Goal: Task Accomplishment & Management: Manage account settings

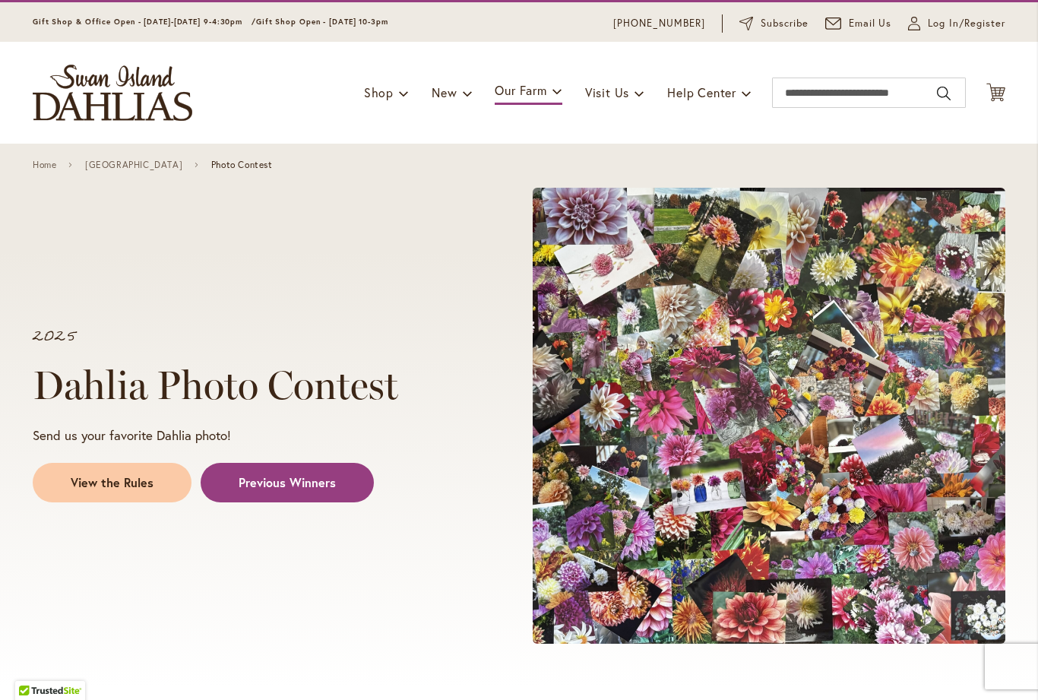
scroll to position [39, 0]
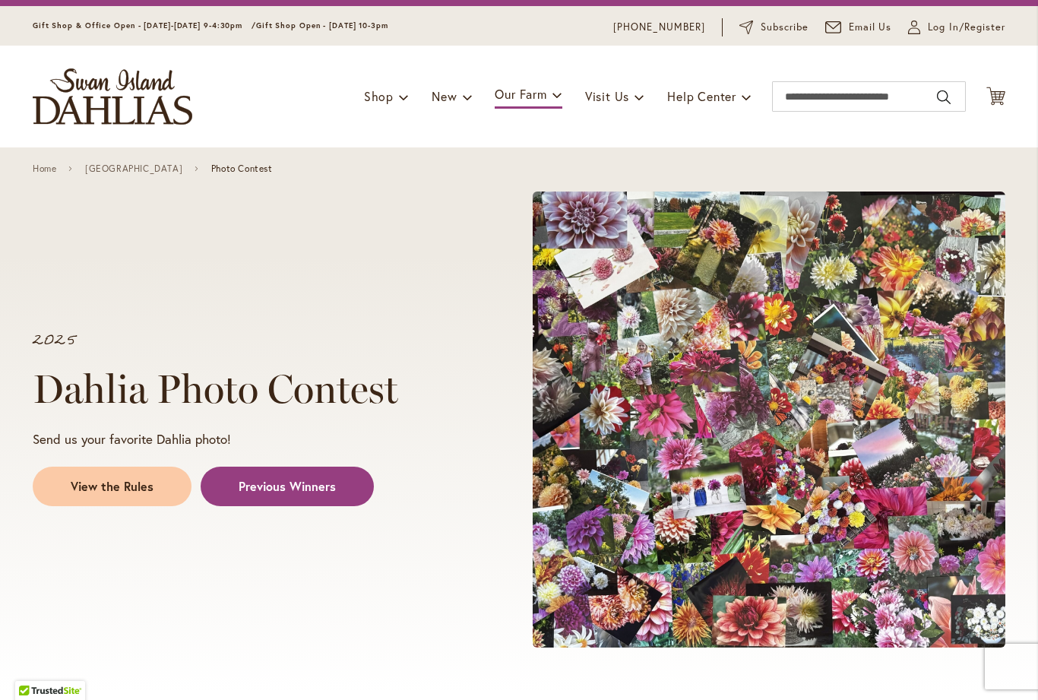
click at [949, 27] on span "Log In/Register" at bounding box center [965, 27] width 77 height 15
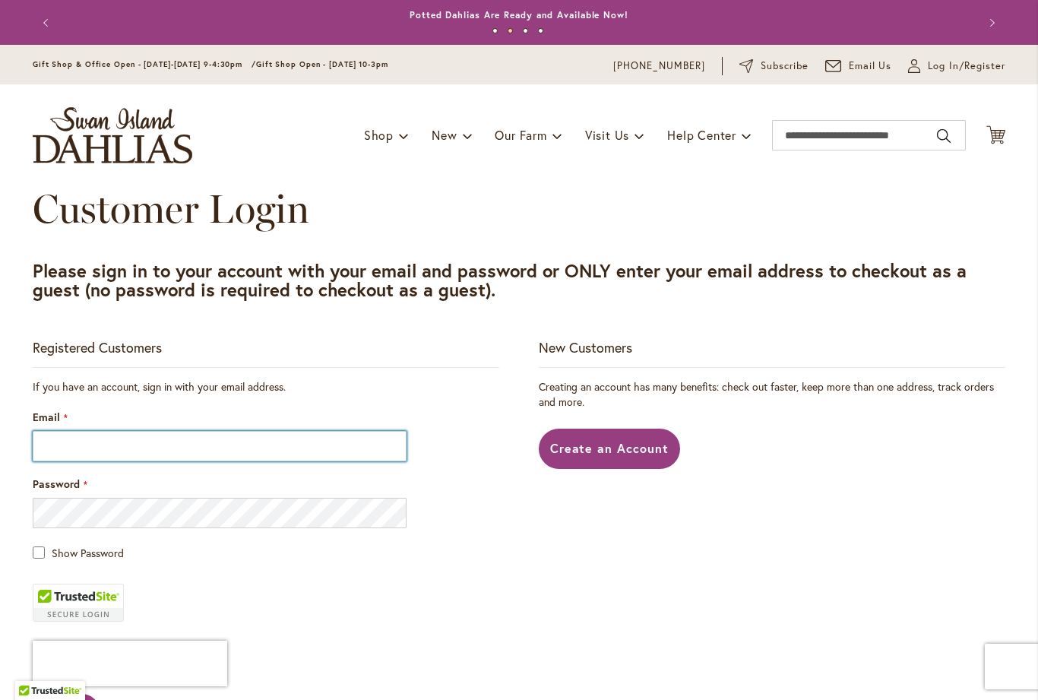
type input "**********"
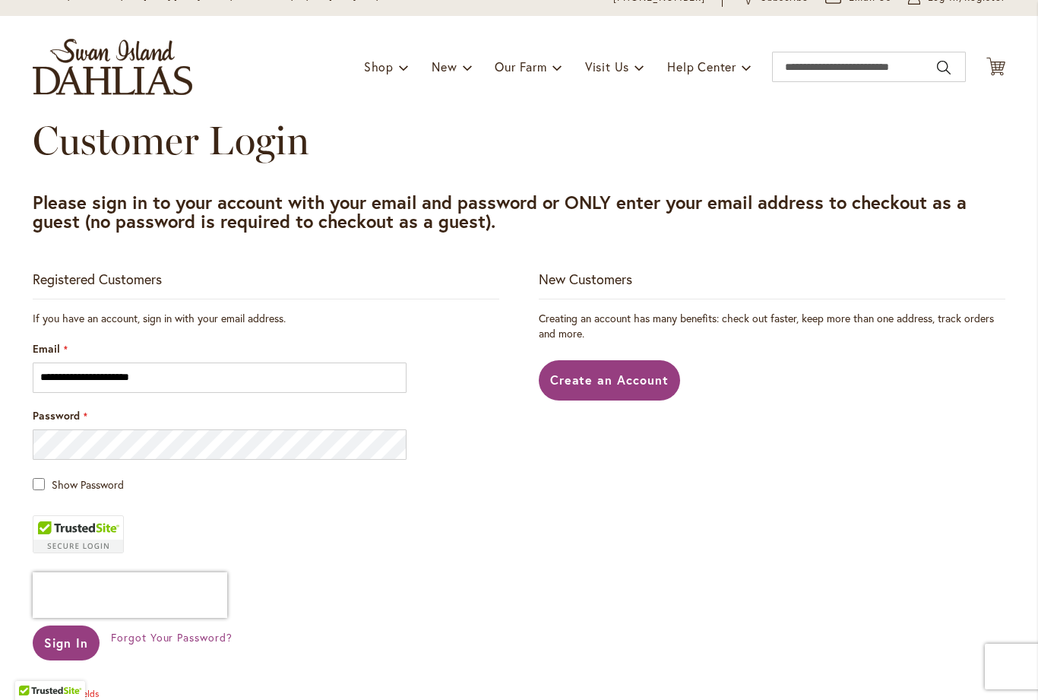
scroll to position [103, 0]
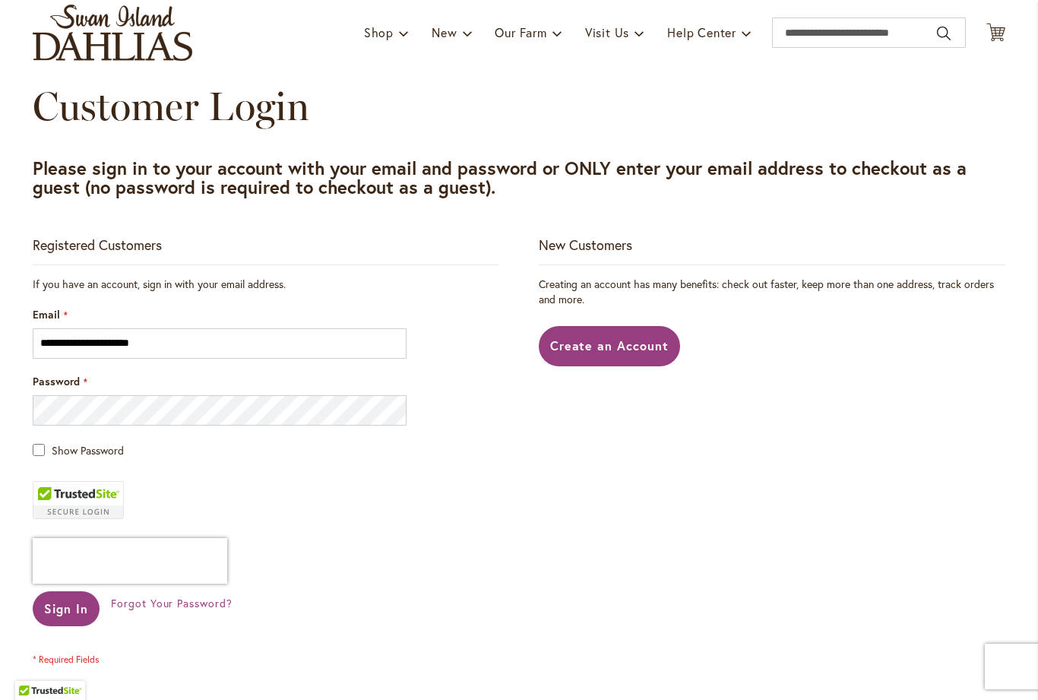
click at [65, 614] on span "Sign In" at bounding box center [66, 608] width 44 height 16
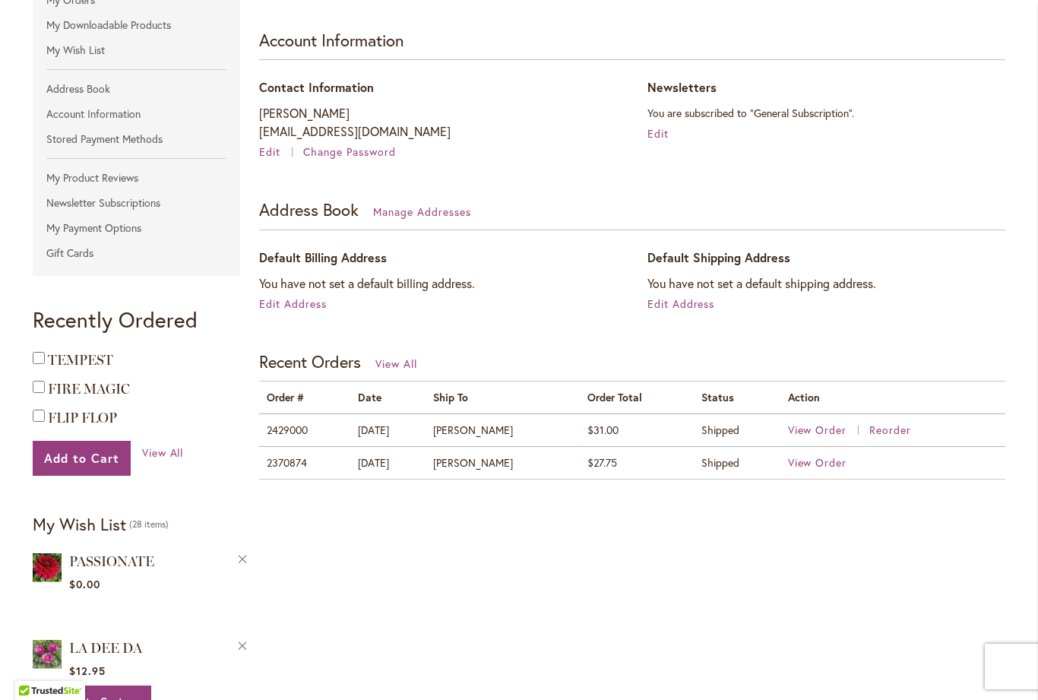
scroll to position [257, 0]
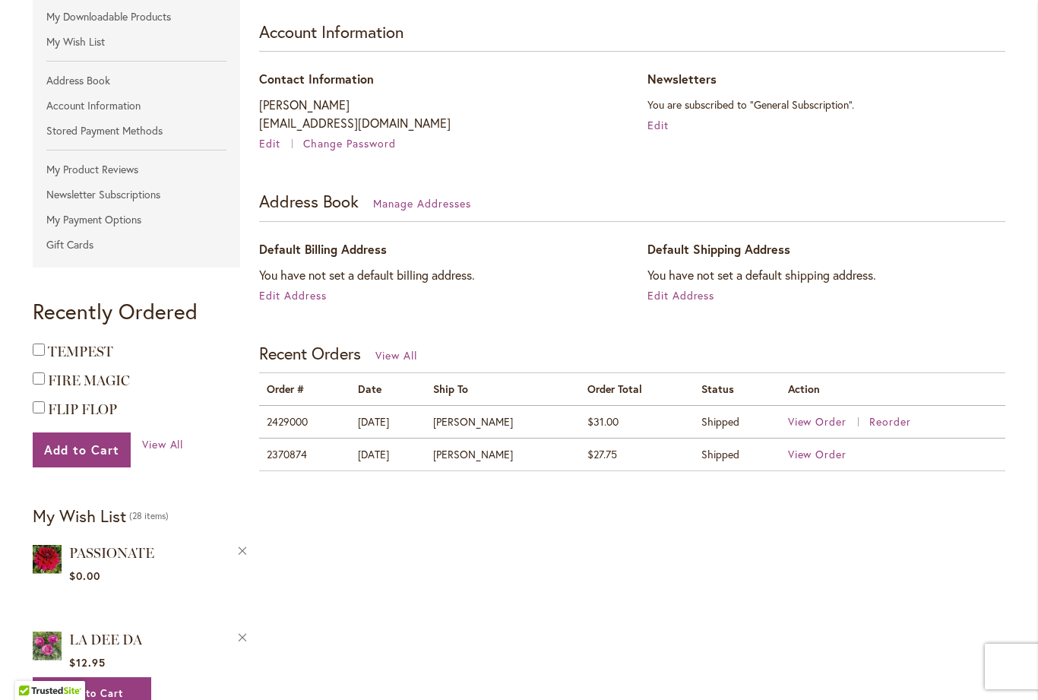
click at [813, 441] on td "View Order" at bounding box center [892, 454] width 225 height 33
click at [803, 456] on span "View Order" at bounding box center [817, 454] width 59 height 14
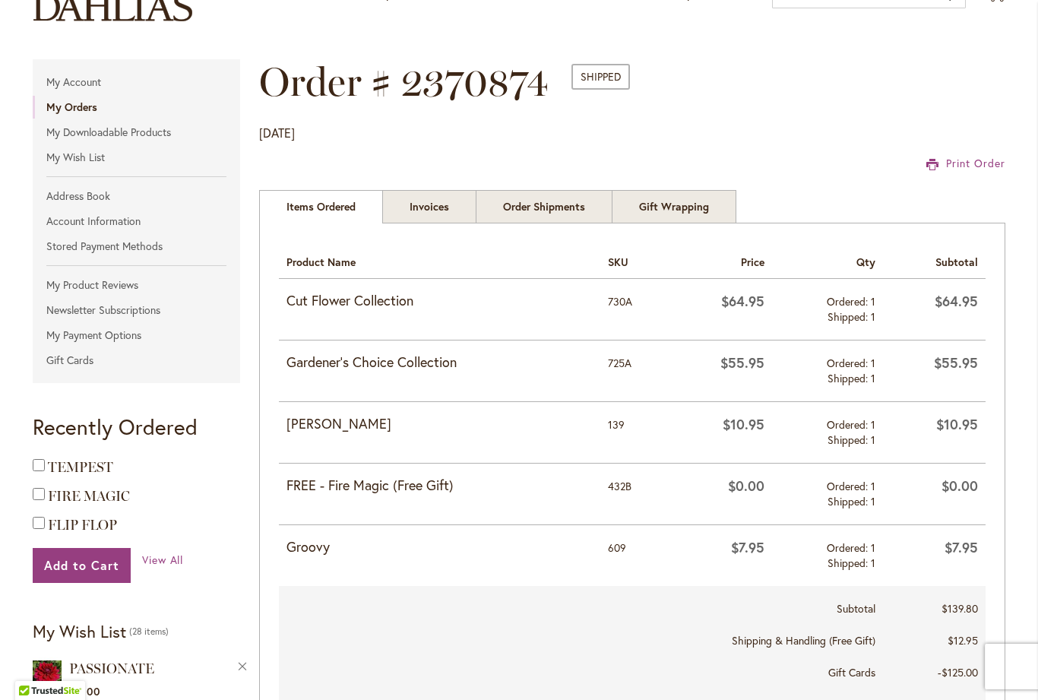
scroll to position [143, 0]
click at [302, 365] on strong "Gardener's Choice Collection" at bounding box center [439, 362] width 306 height 20
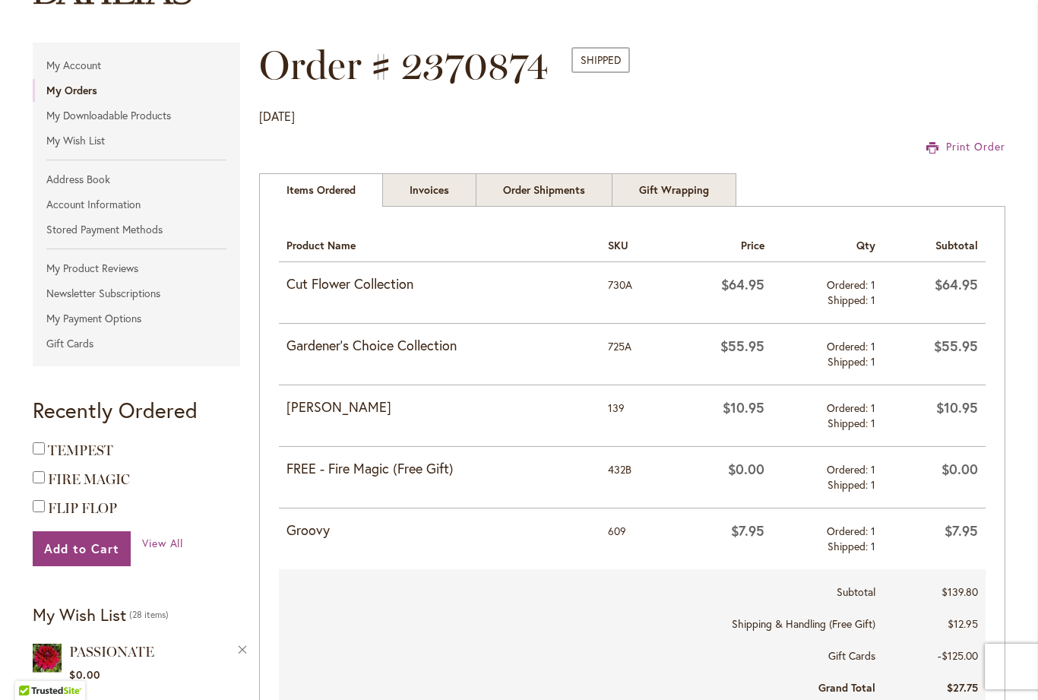
scroll to position [160, 0]
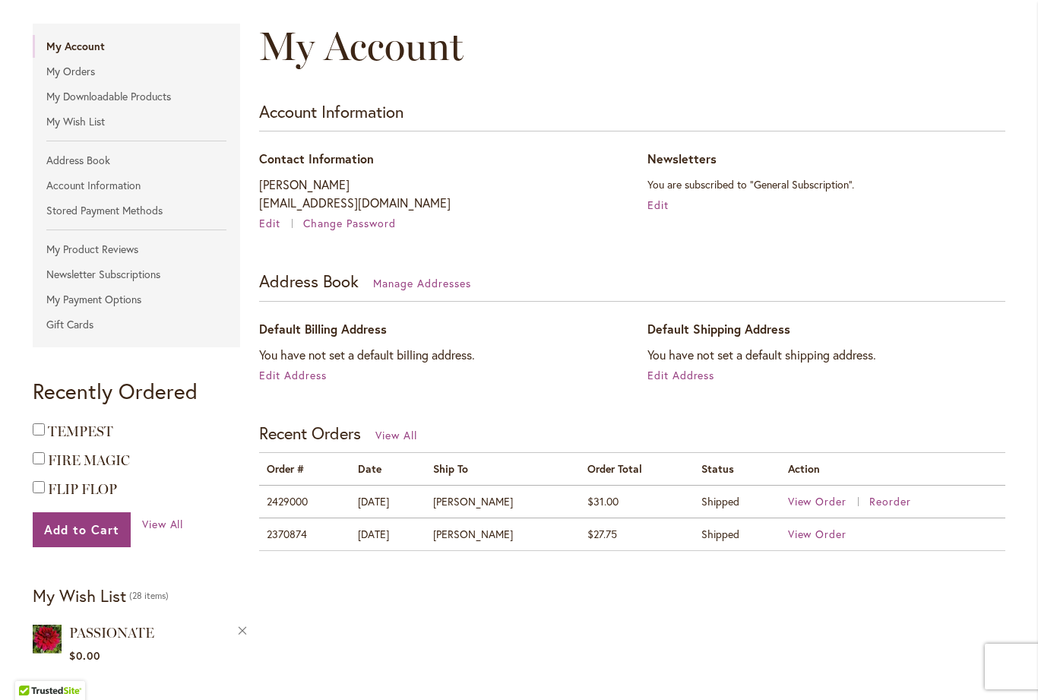
scroll to position [188, 0]
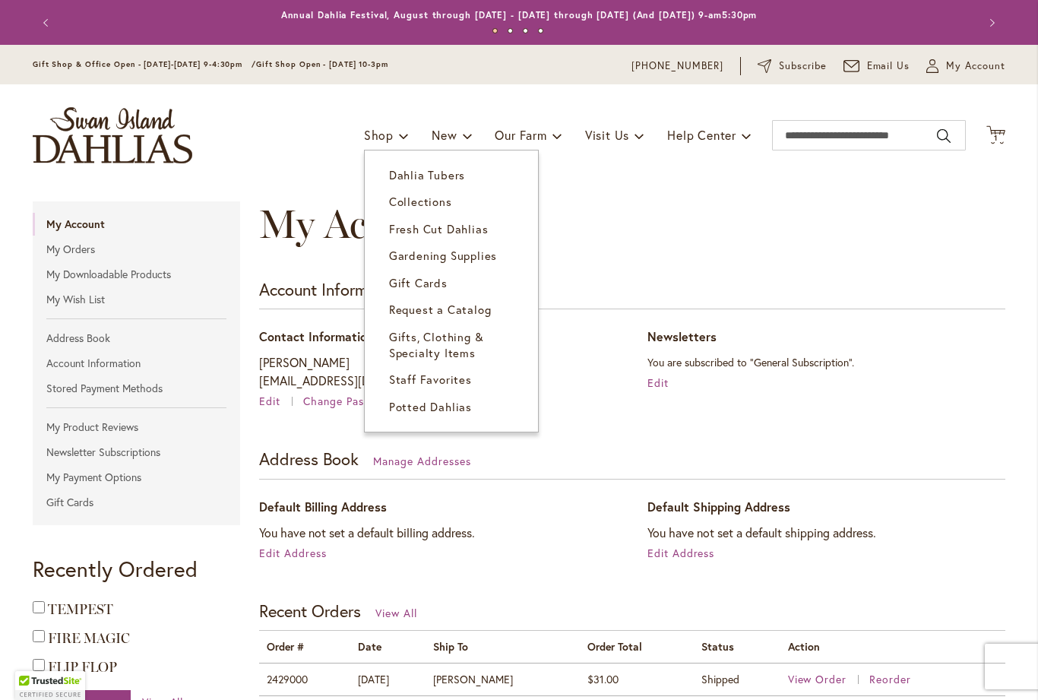
click at [396, 212] on link "Collections" at bounding box center [451, 201] width 173 height 27
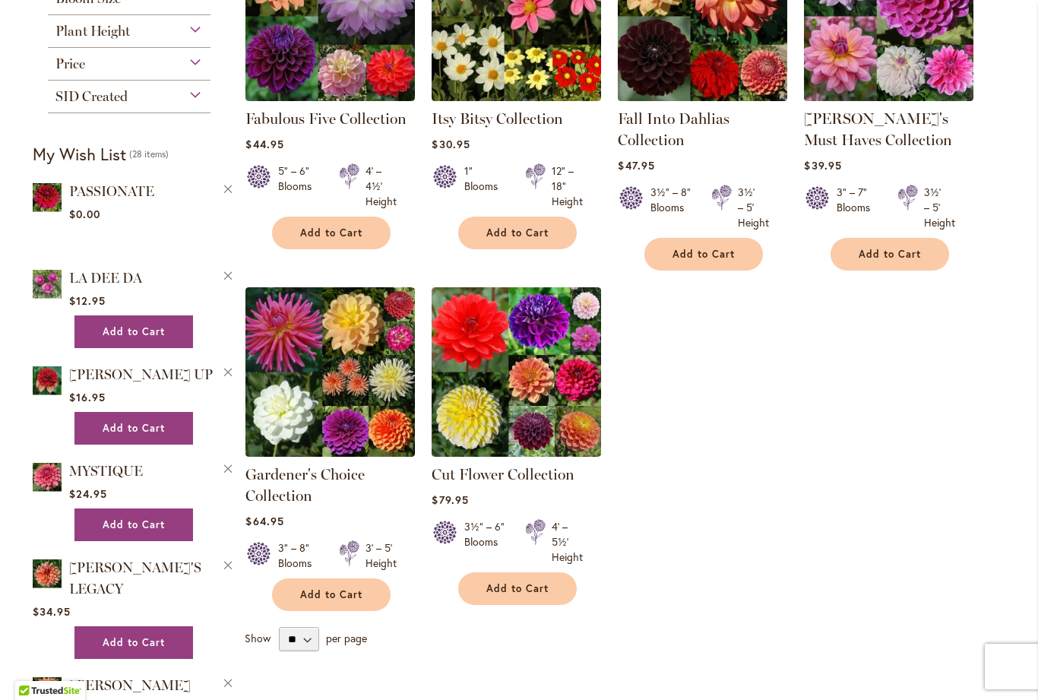
scroll to position [363, 0]
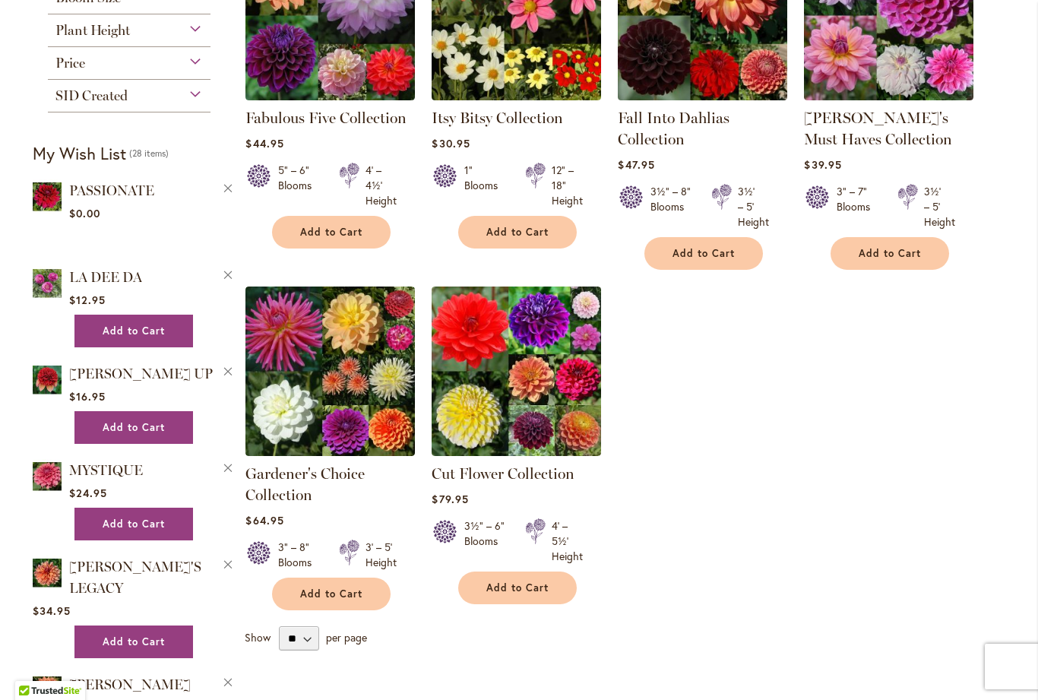
click at [330, 357] on img at bounding box center [329, 370] width 169 height 169
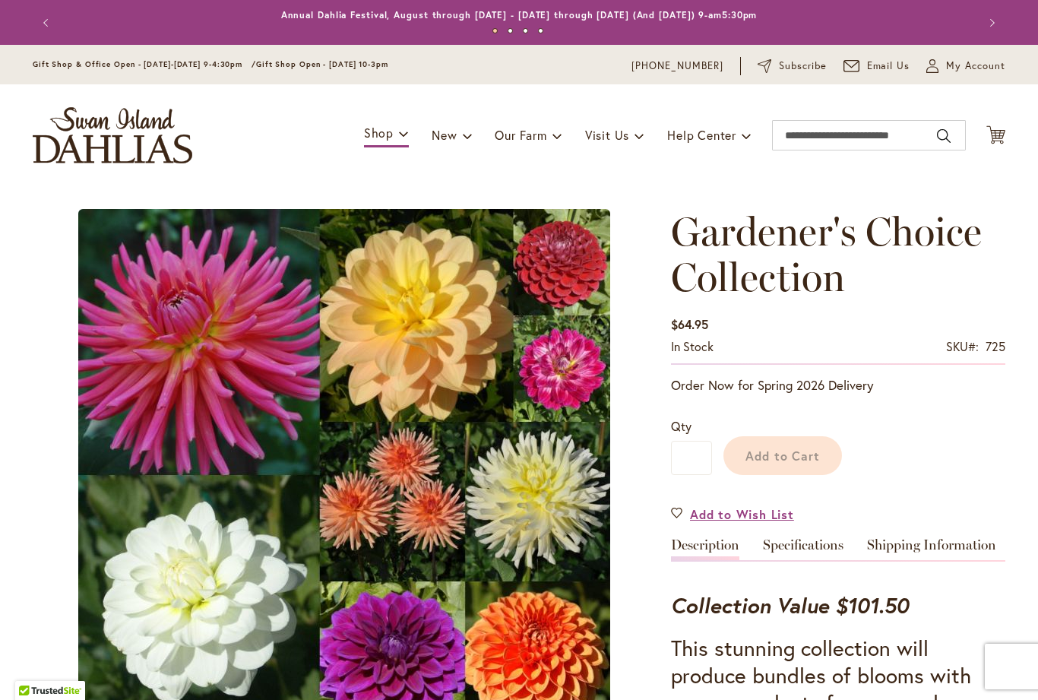
type input "*****"
